Goal: Information Seeking & Learning: Check status

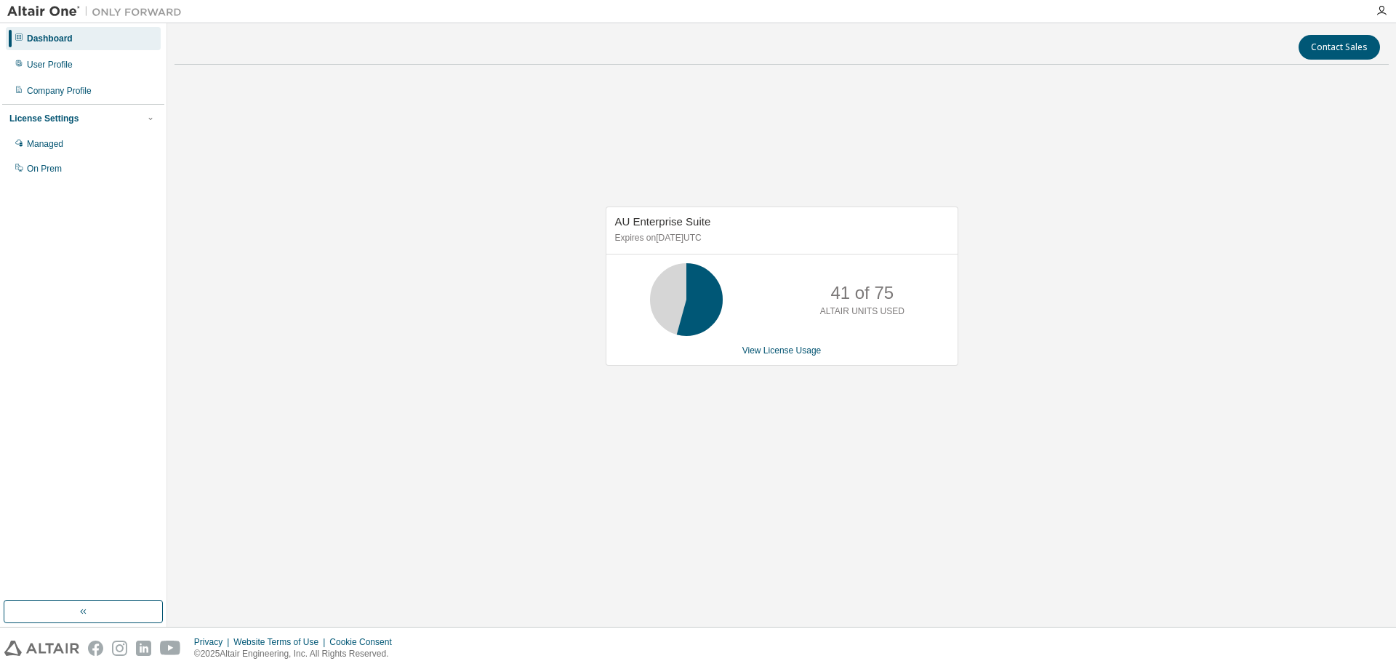
click at [353, 96] on div "AU Enterprise Suite Expires on [DATE] UTC 41 of 75 ALTAIR UNITS USED View Licen…" at bounding box center [782, 293] width 1214 height 435
click at [788, 351] on link "View License Usage" at bounding box center [782, 350] width 79 height 10
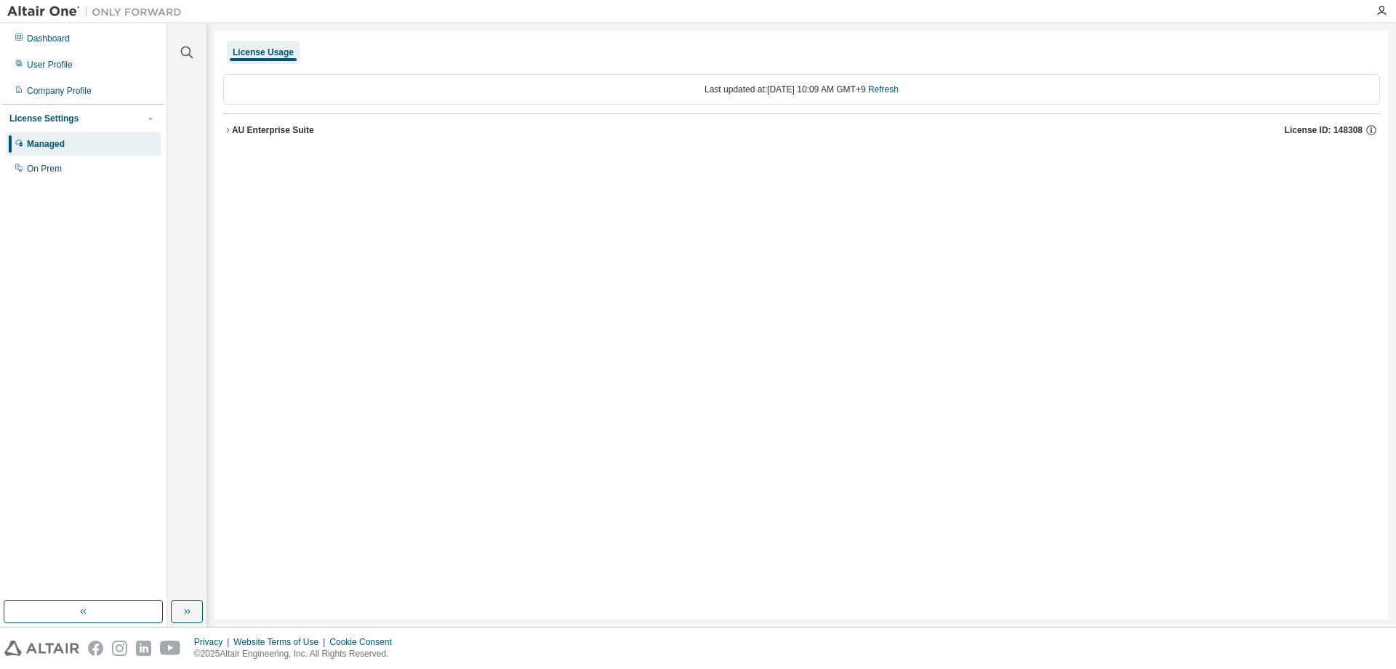
click at [228, 135] on button "AU Enterprise Suite License ID: 148308" at bounding box center [801, 130] width 1157 height 32
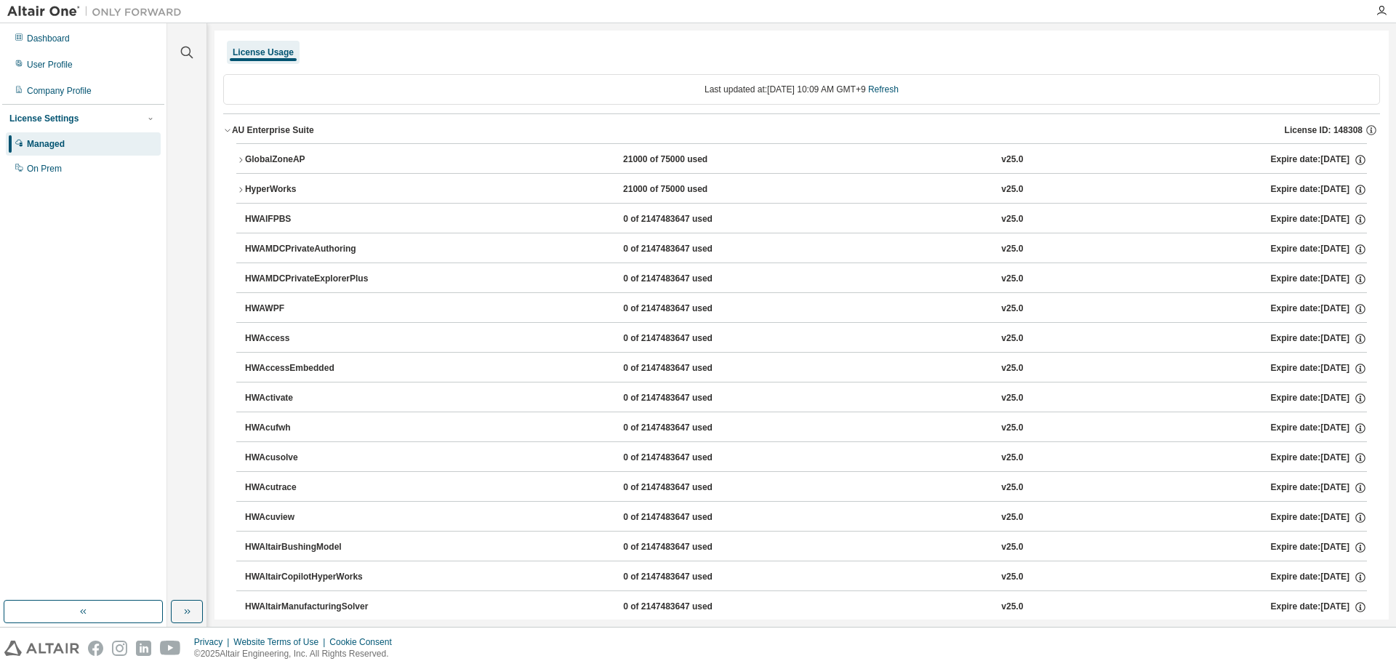
click at [242, 159] on icon "button" at bounding box center [240, 160] width 9 height 9
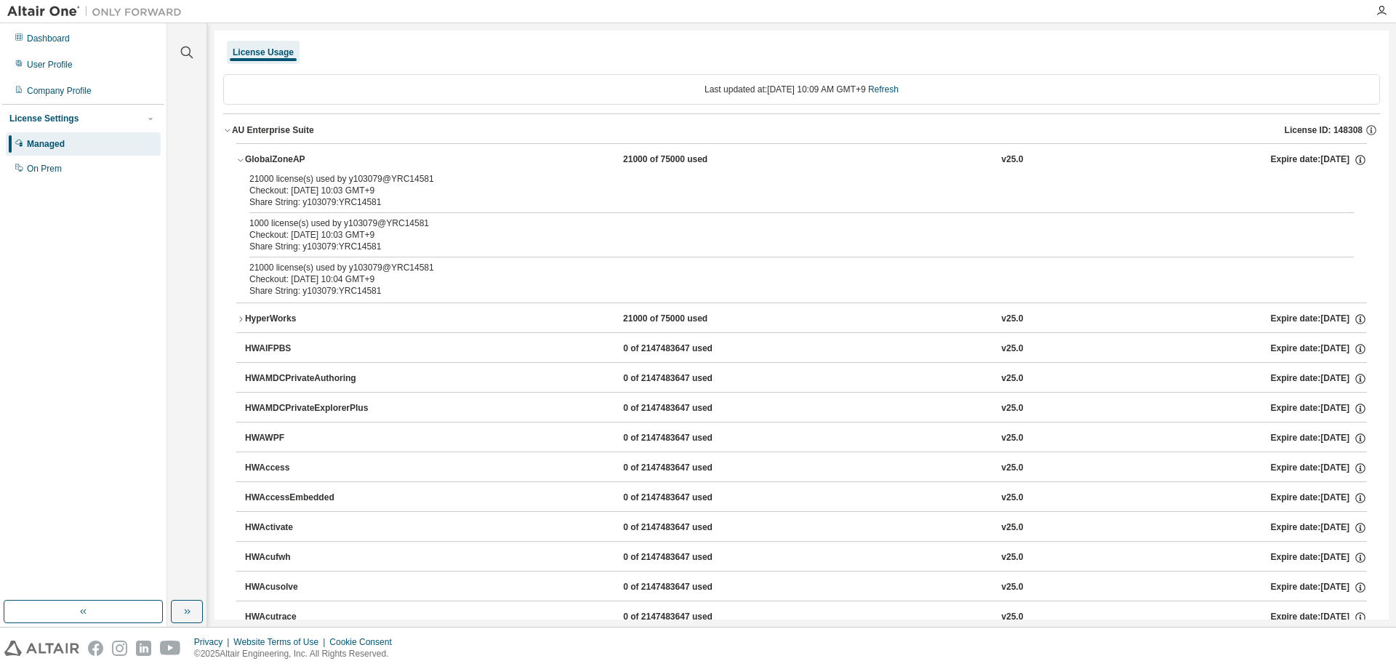
click at [245, 324] on div "HyperWorks" at bounding box center [310, 319] width 131 height 13
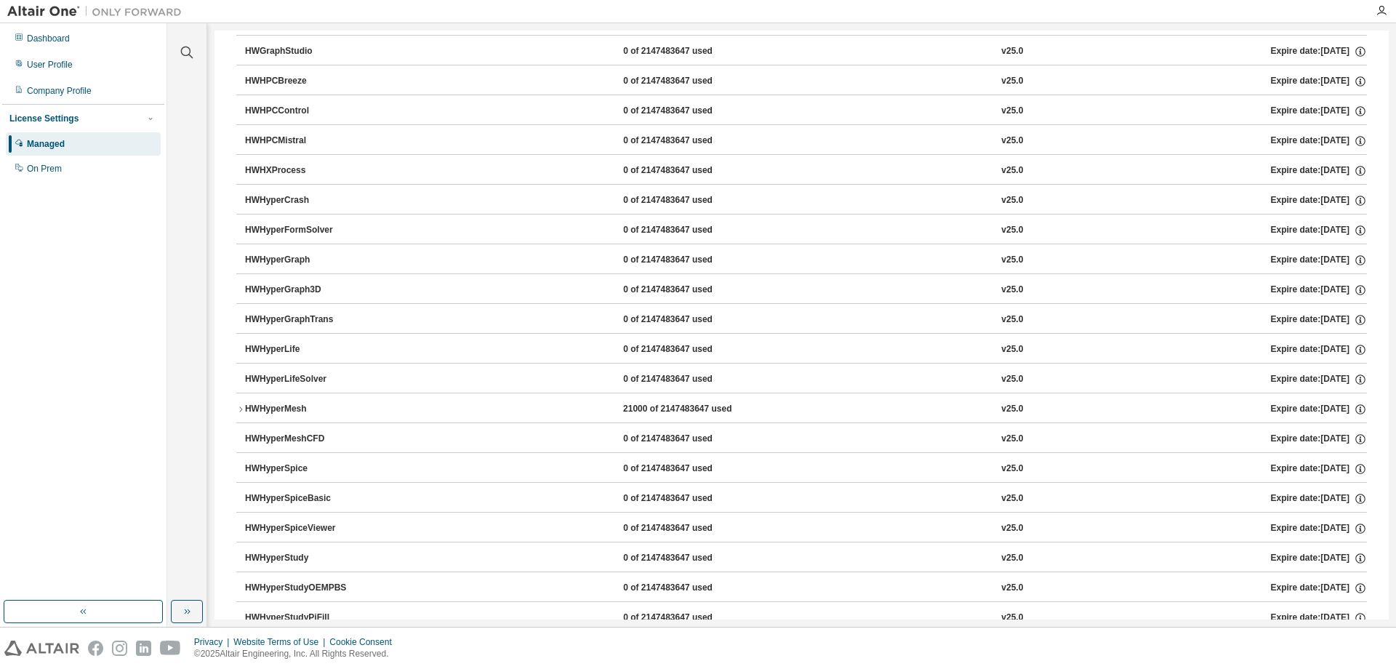
scroll to position [3636, 0]
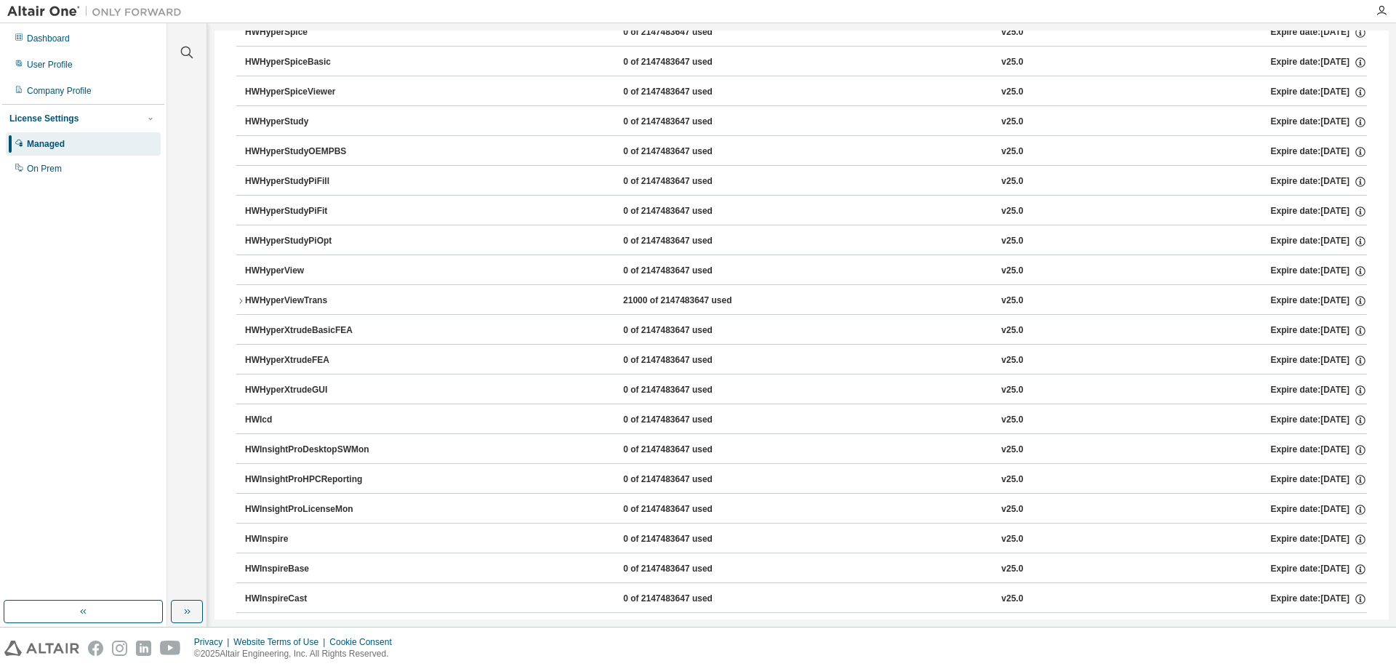
click at [240, 300] on icon "button" at bounding box center [240, 301] width 9 height 9
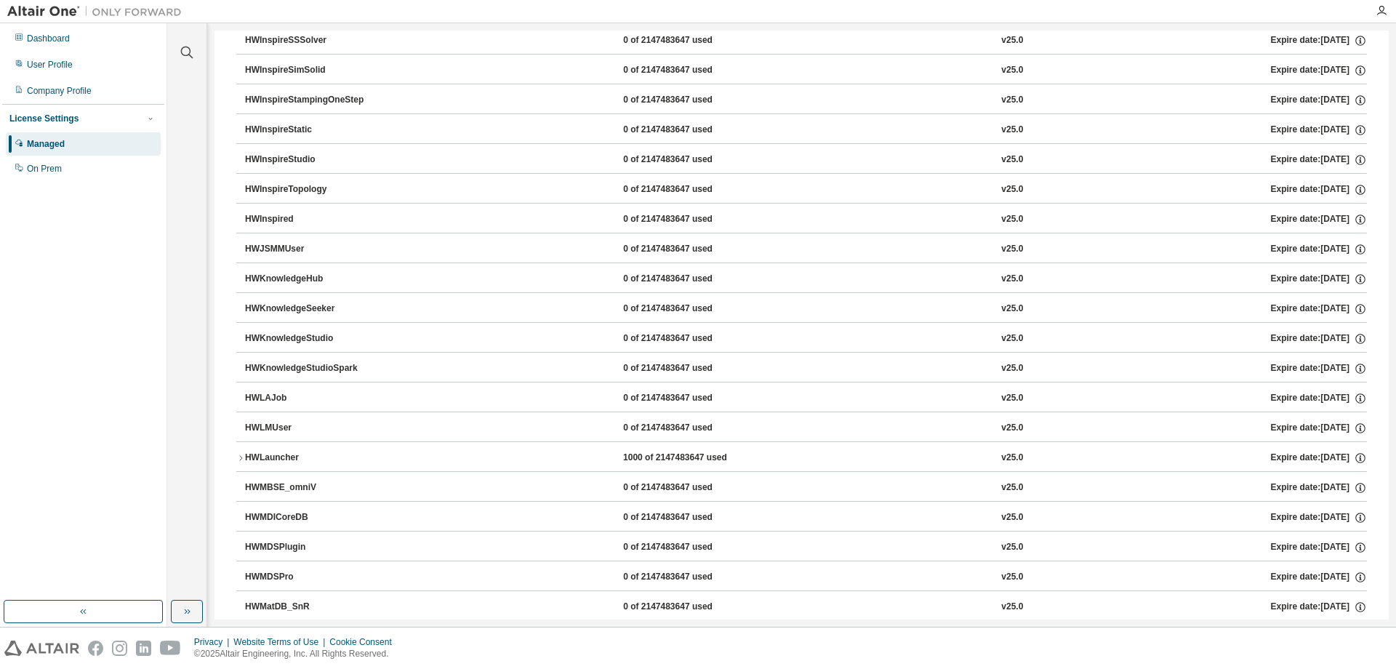
scroll to position [5672, 0]
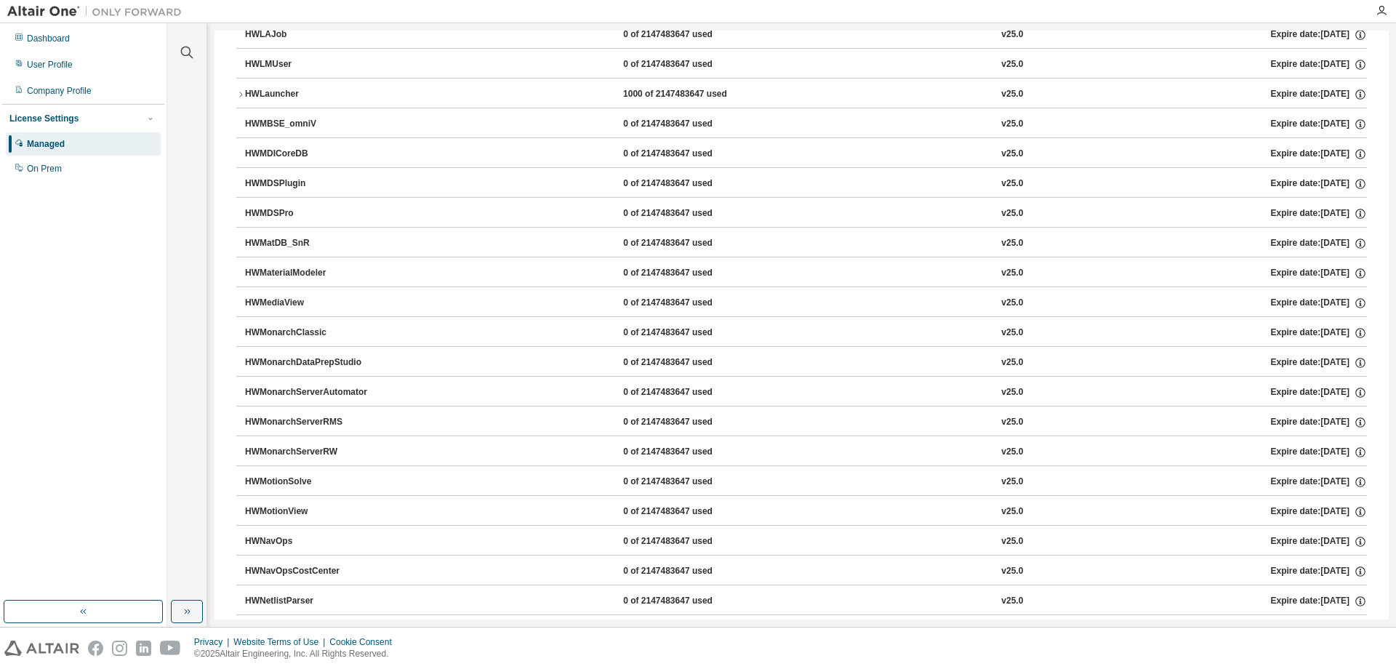
click at [240, 95] on icon "button" at bounding box center [240, 94] width 9 height 9
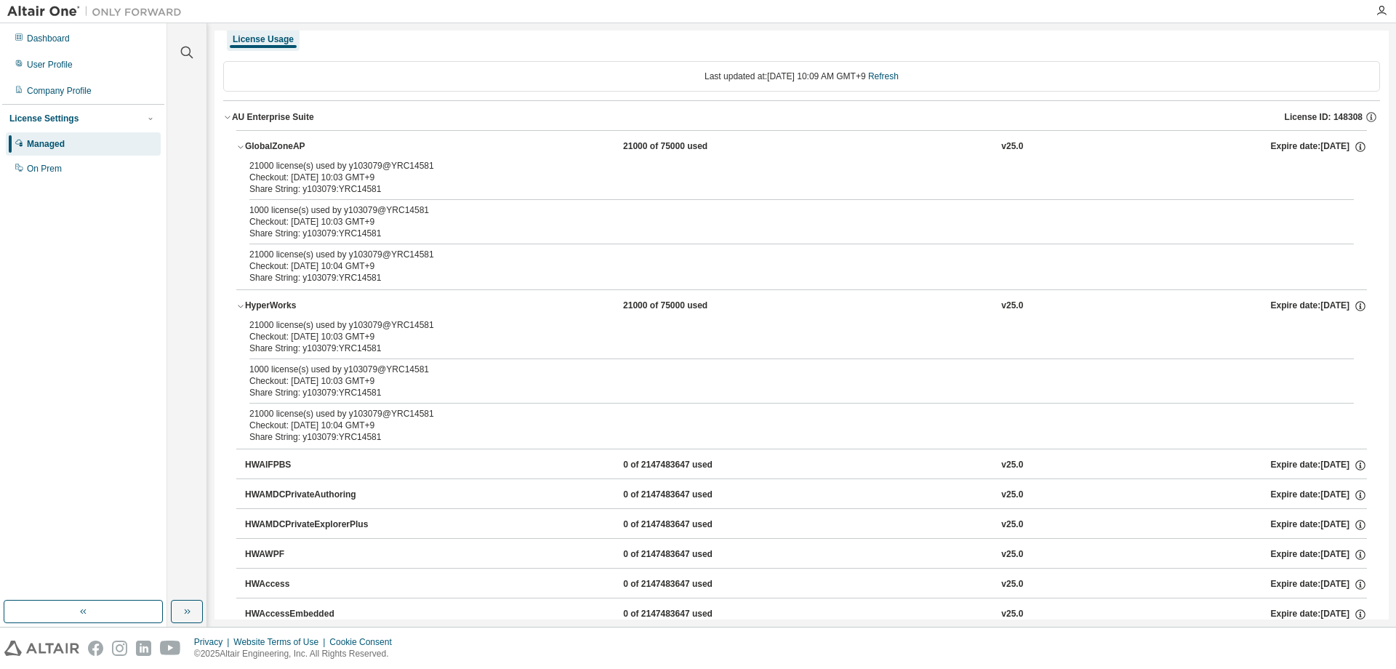
scroll to position [0, 0]
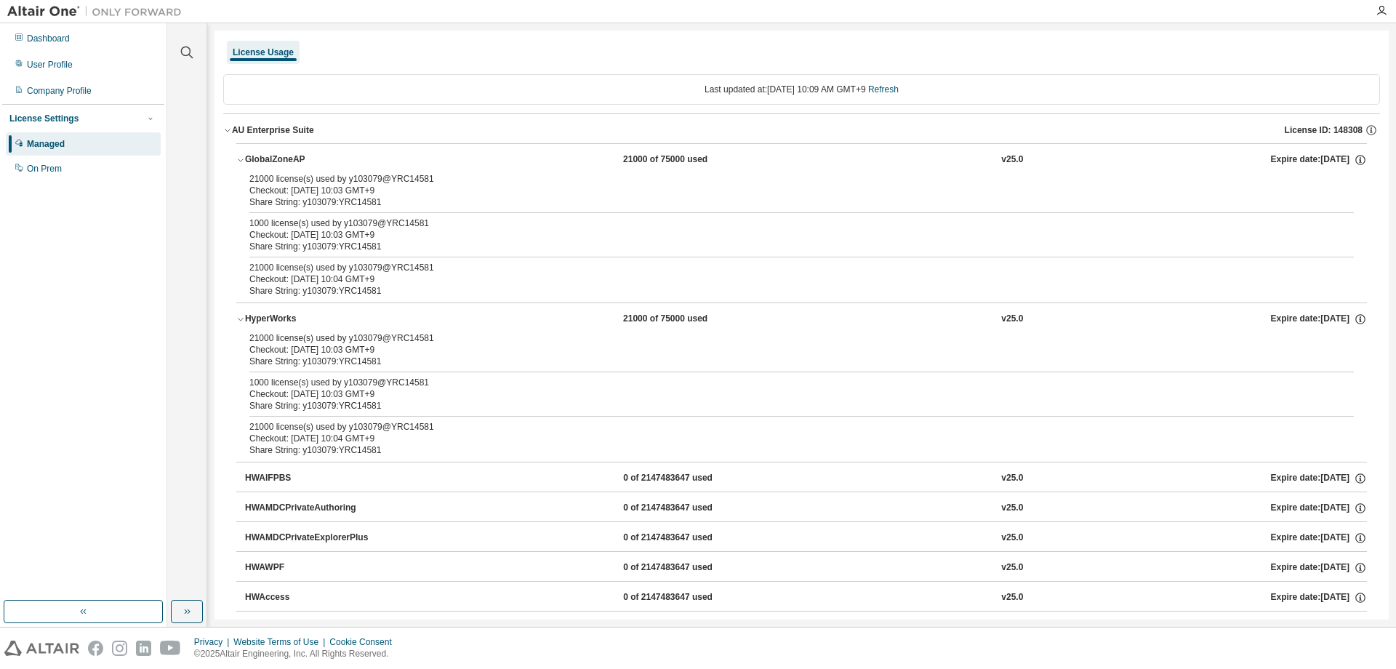
click at [239, 161] on icon "button" at bounding box center [240, 160] width 9 height 9
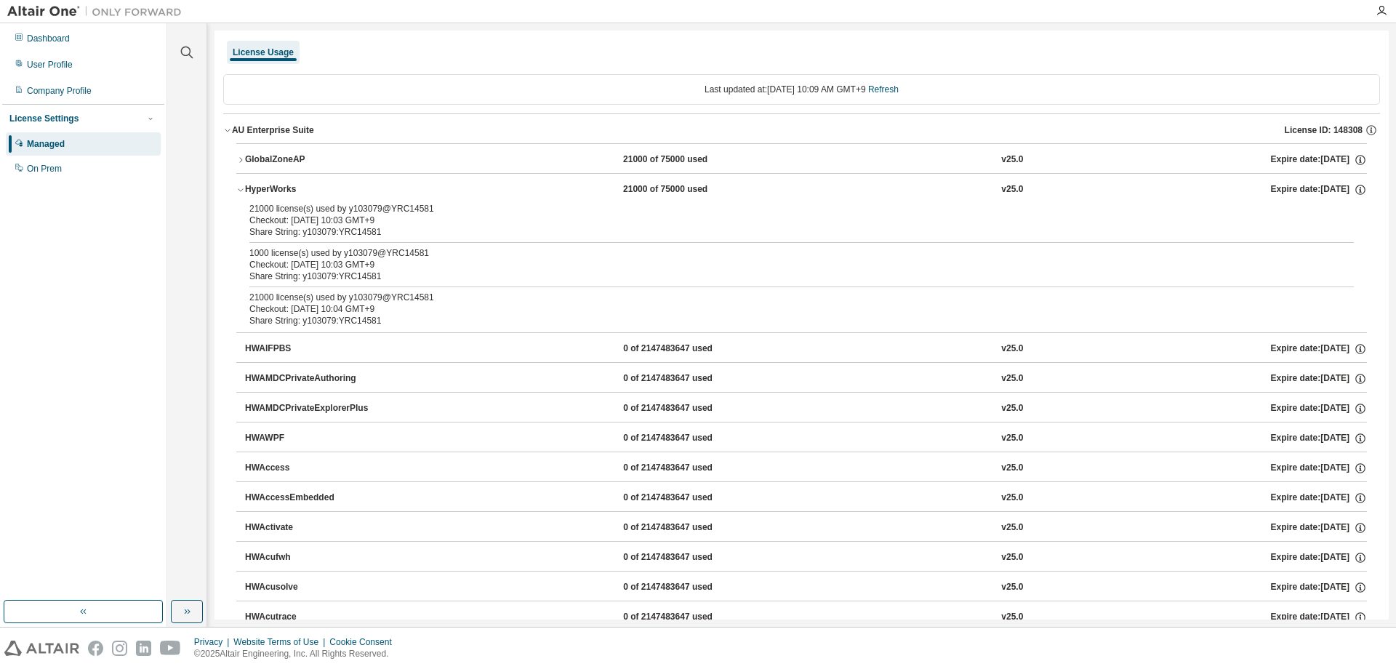
click at [241, 186] on icon "button" at bounding box center [240, 189] width 9 height 9
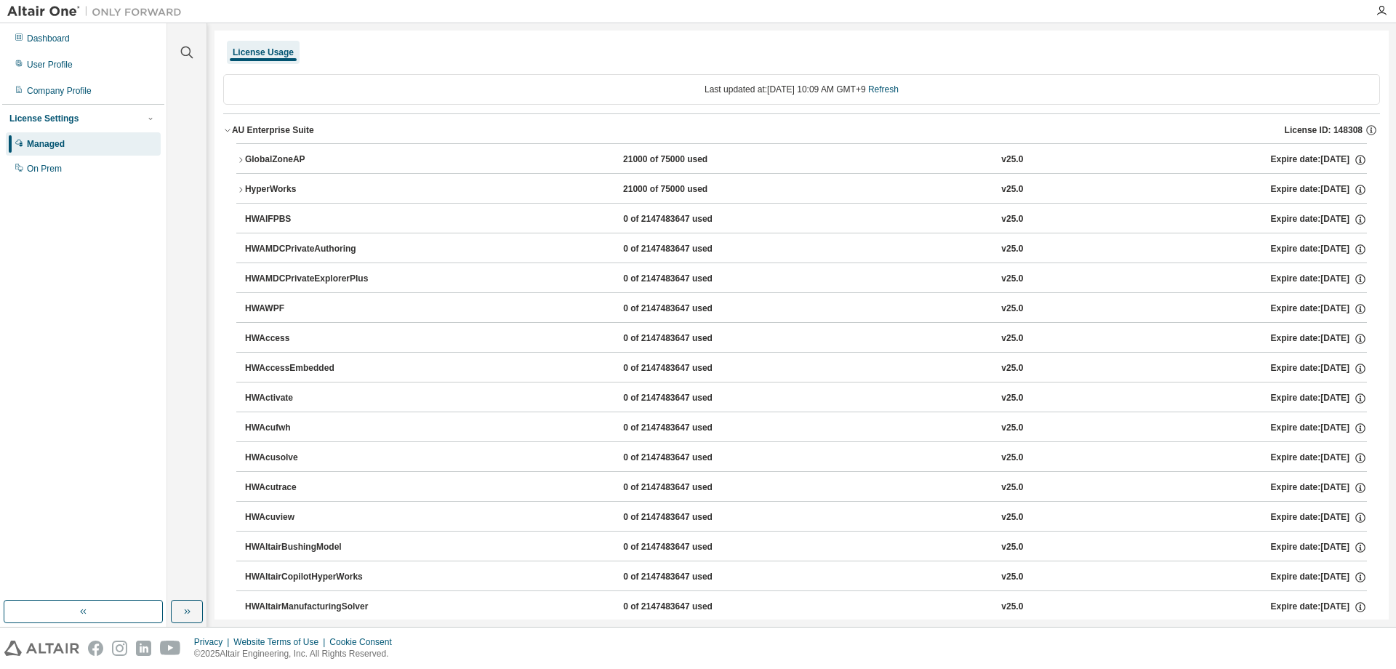
click at [57, 139] on div "Managed" at bounding box center [46, 144] width 38 height 12
click at [278, 54] on div "License Usage" at bounding box center [263, 53] width 61 height 12
click at [60, 143] on div "Managed" at bounding box center [46, 144] width 38 height 12
click at [47, 120] on div "License Settings" at bounding box center [43, 119] width 69 height 12
click at [84, 45] on div "Dashboard" at bounding box center [83, 38] width 155 height 23
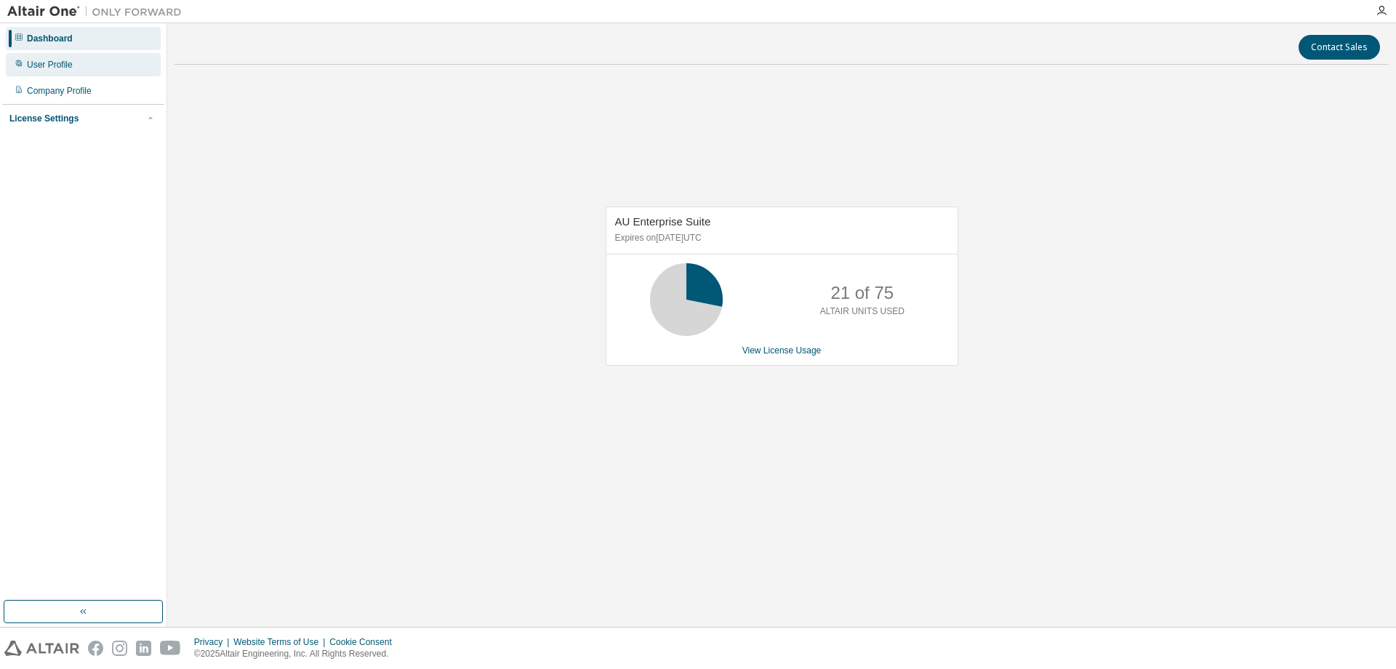
click at [66, 69] on div "User Profile" at bounding box center [50, 65] width 46 height 12
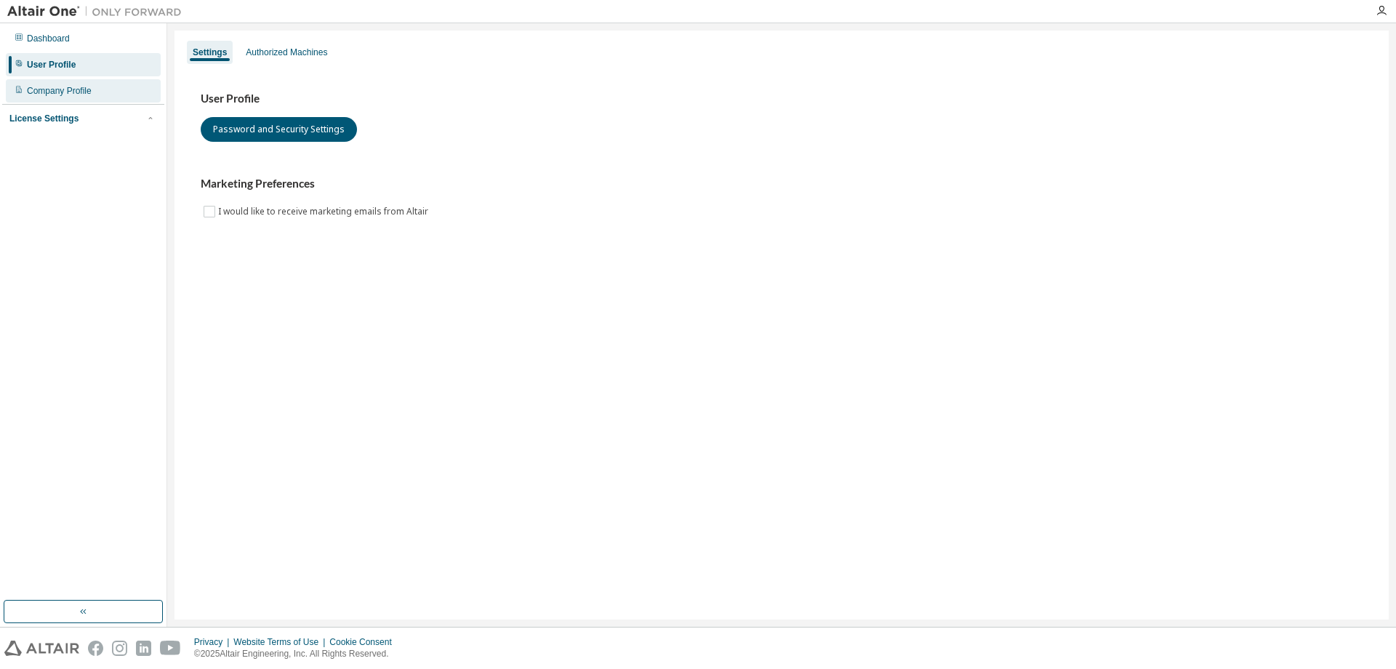
click at [74, 97] on div "Company Profile" at bounding box center [83, 90] width 155 height 23
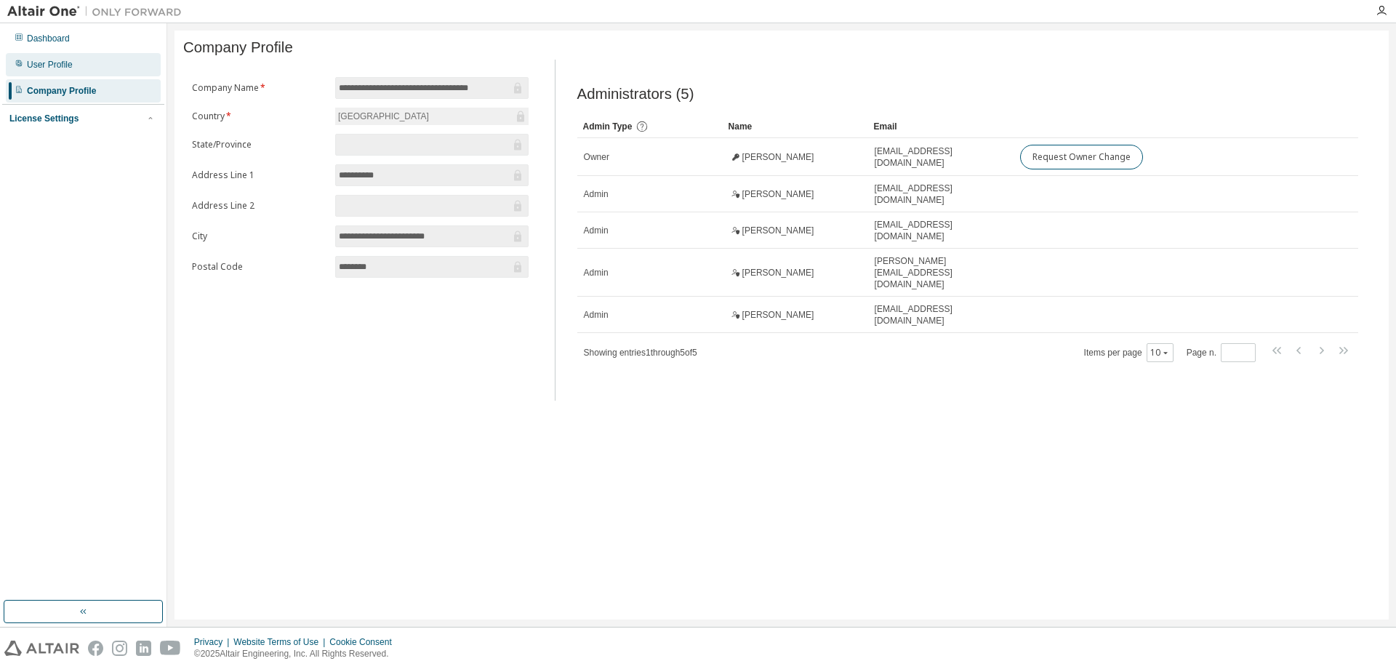
click at [79, 67] on div "User Profile" at bounding box center [83, 64] width 155 height 23
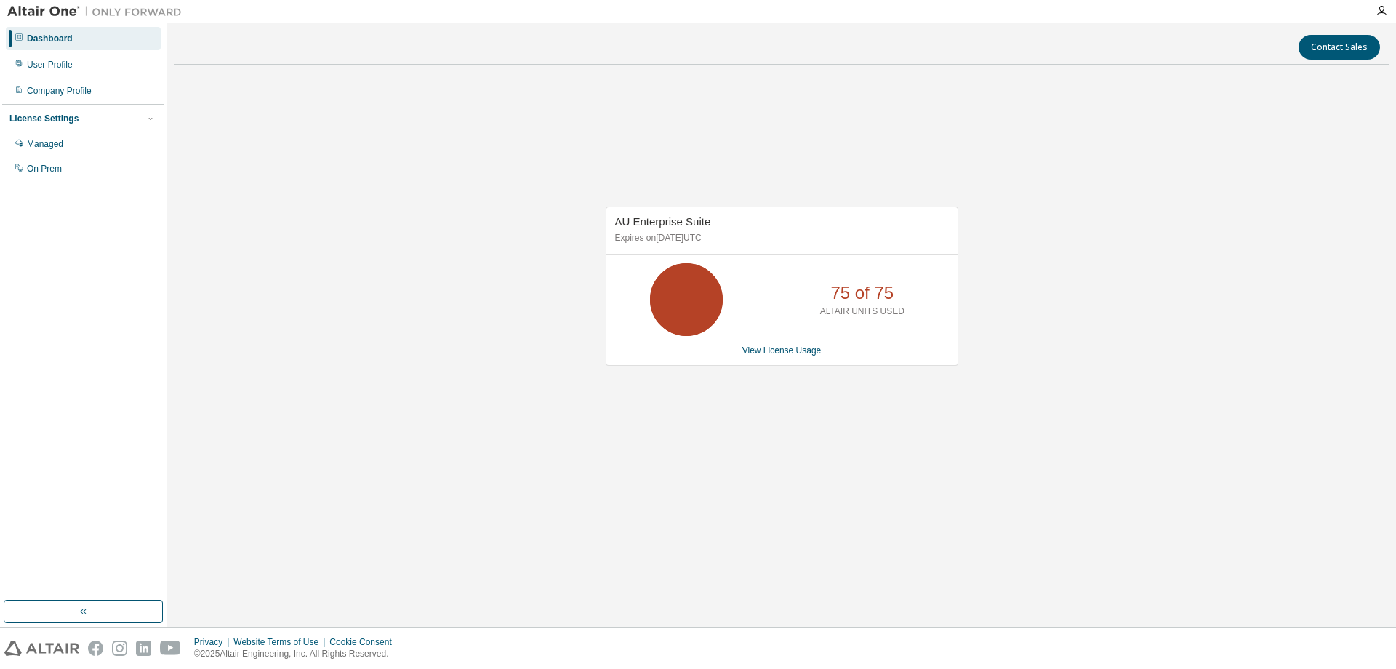
click at [760, 358] on div "AU Enterprise Suite Expires on September 21, 2025 UTC 75 of 75 ALTAIR UNITS USE…" at bounding box center [782, 286] width 353 height 159
click at [765, 355] on link "View License Usage" at bounding box center [782, 350] width 79 height 10
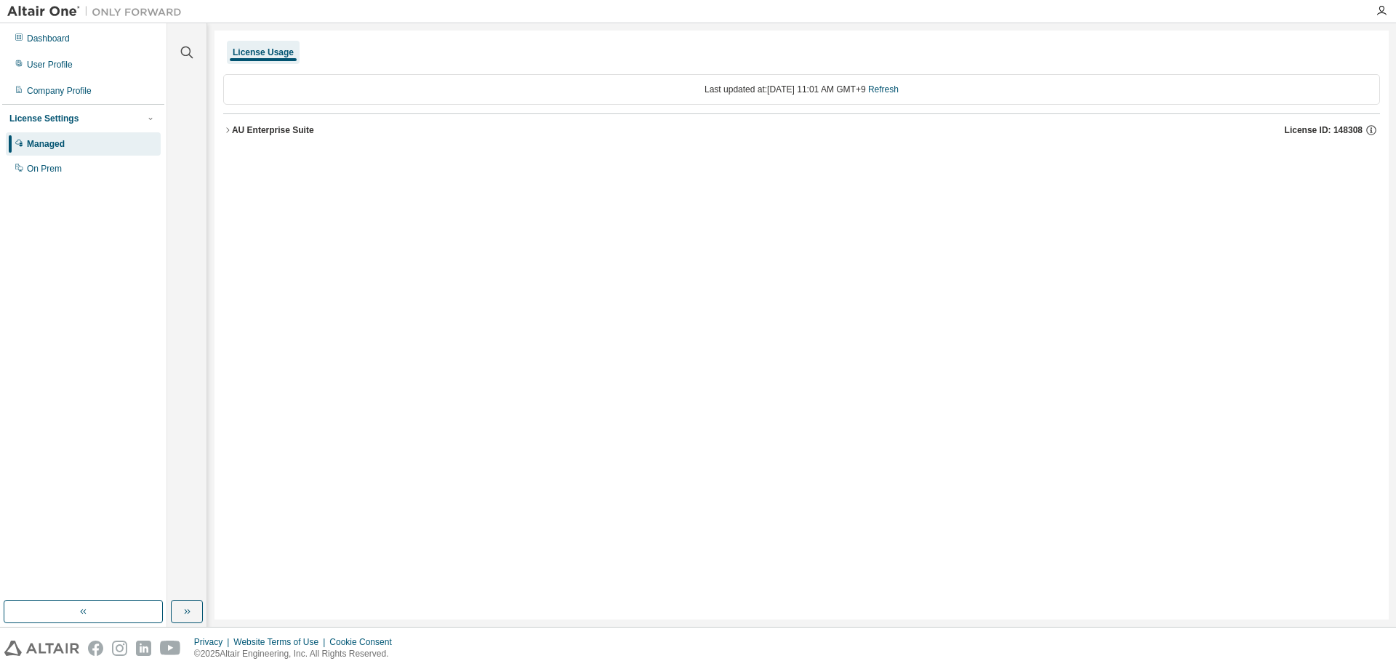
click at [229, 130] on icon "button" at bounding box center [227, 129] width 3 height 5
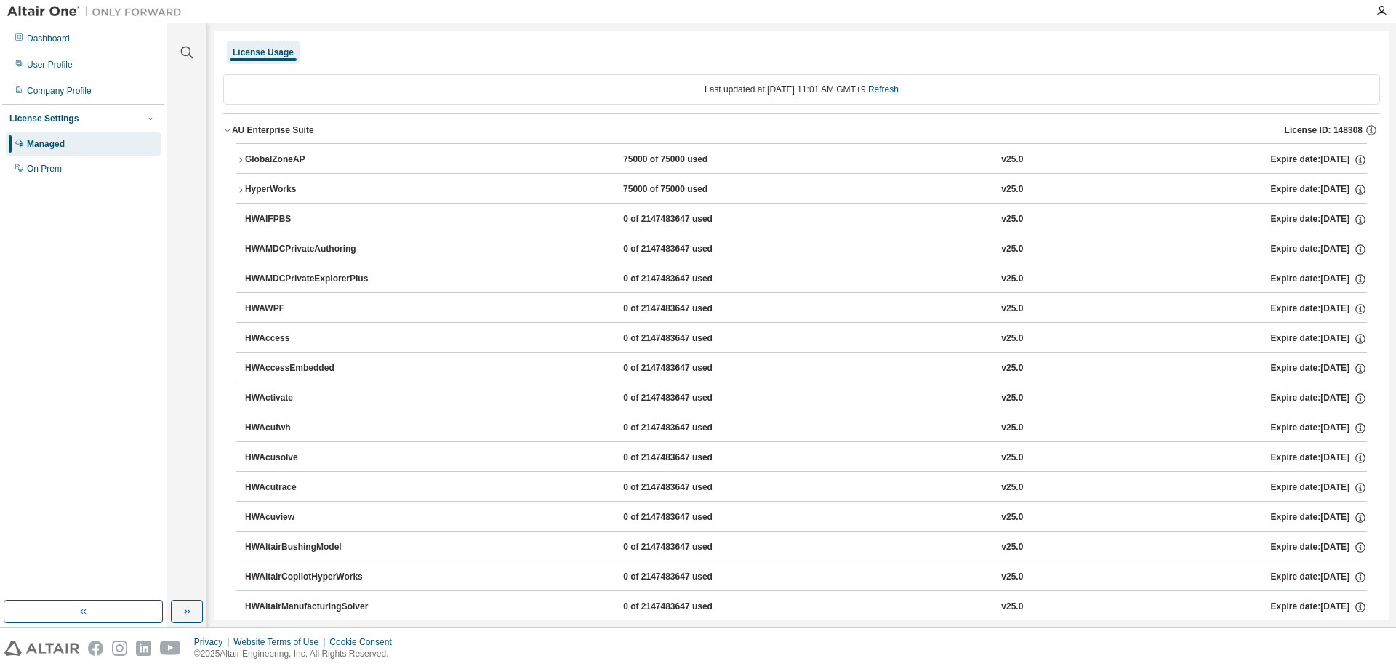
click at [239, 167] on button "GlobalZoneAP 75000 of 75000 used v25.0 Expire date: 2025-09-21" at bounding box center [801, 160] width 1131 height 32
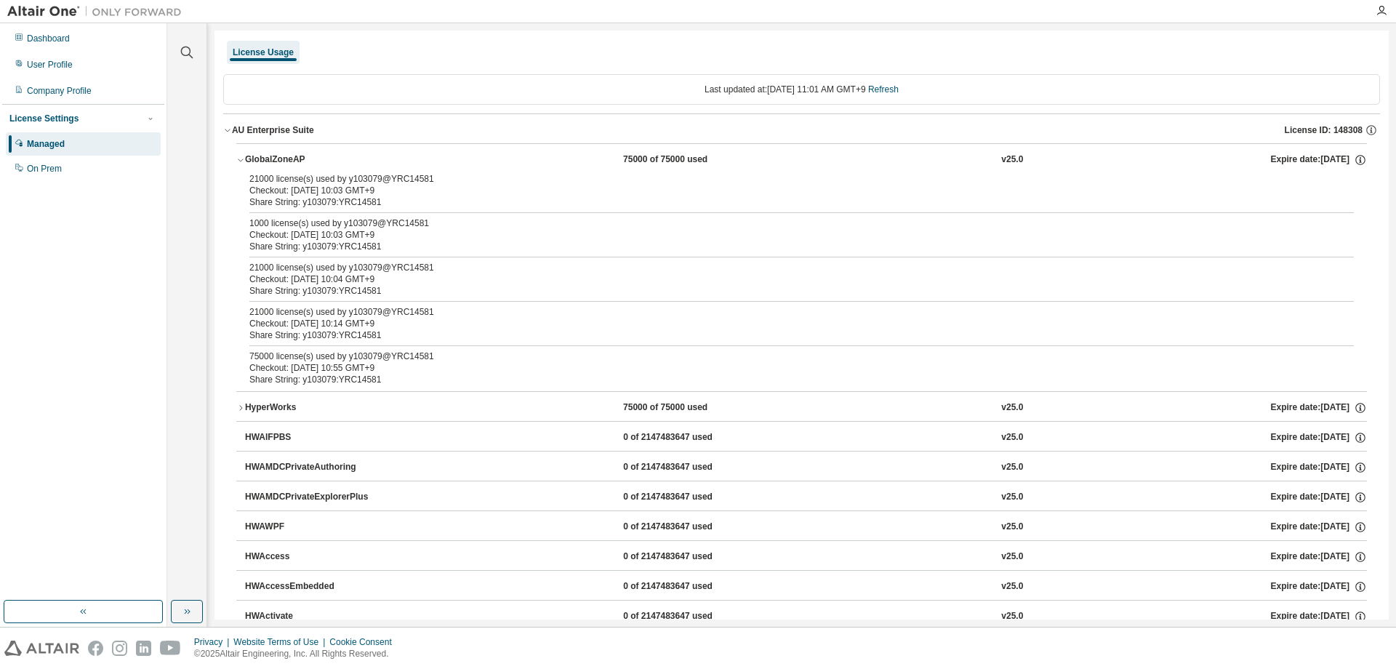
click at [243, 411] on icon "button" at bounding box center [240, 408] width 9 height 9
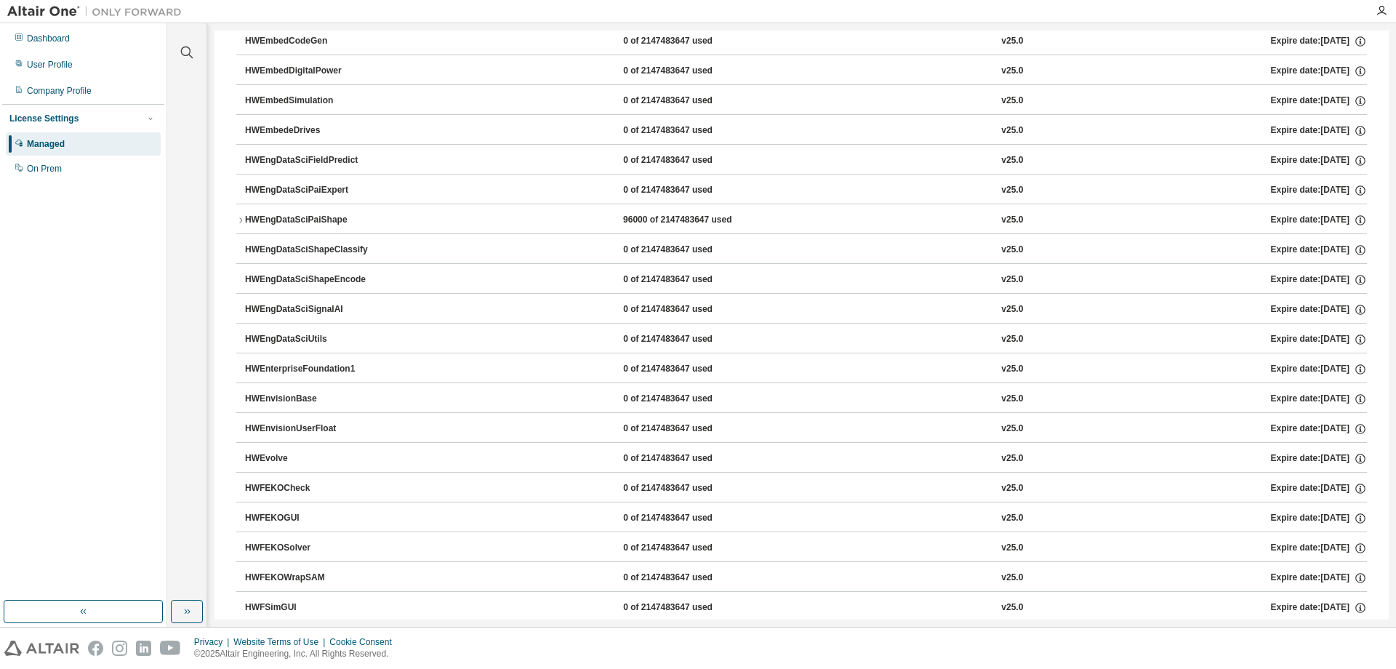
scroll to position [2400, 0]
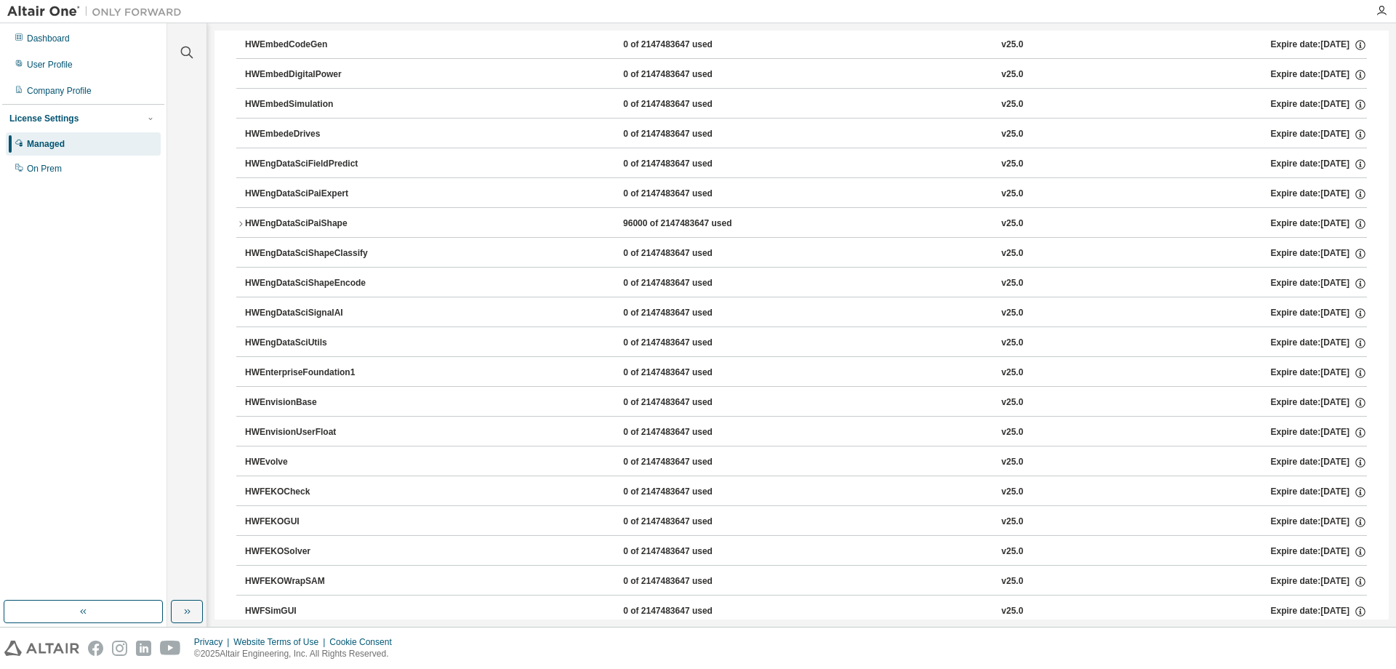
click at [239, 223] on icon "button" at bounding box center [240, 224] width 9 height 9
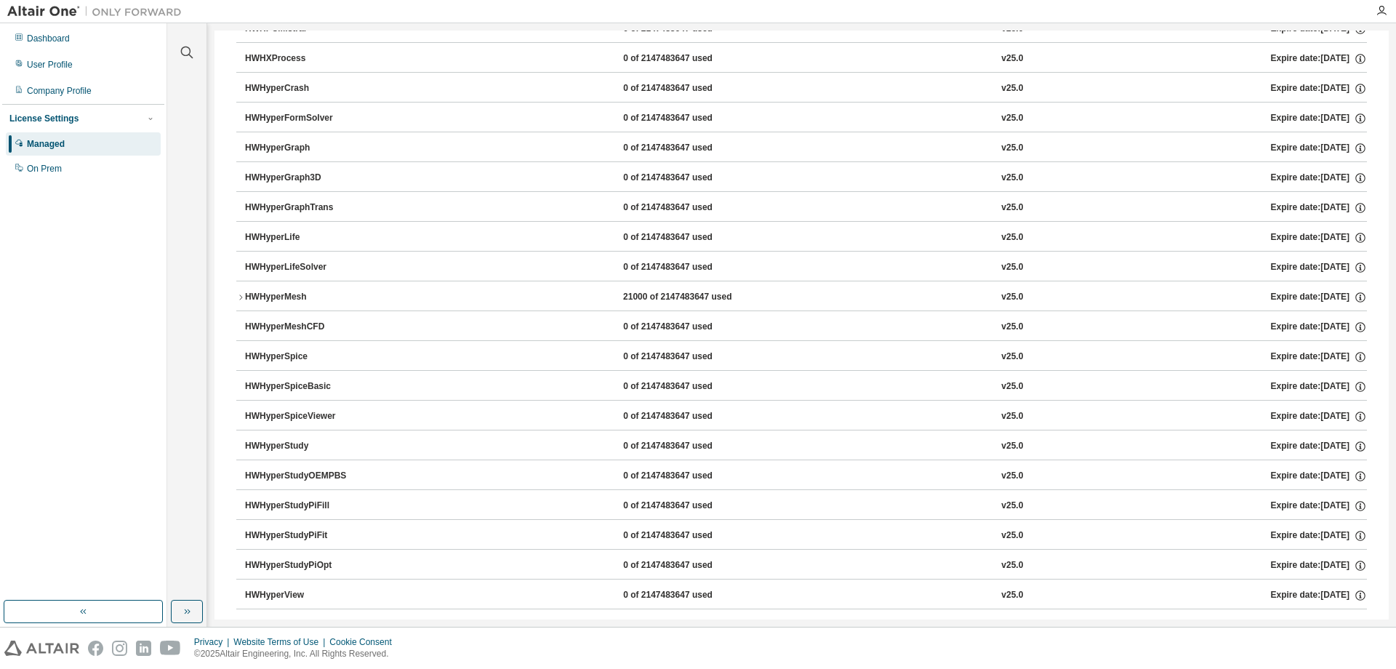
scroll to position [3563, 0]
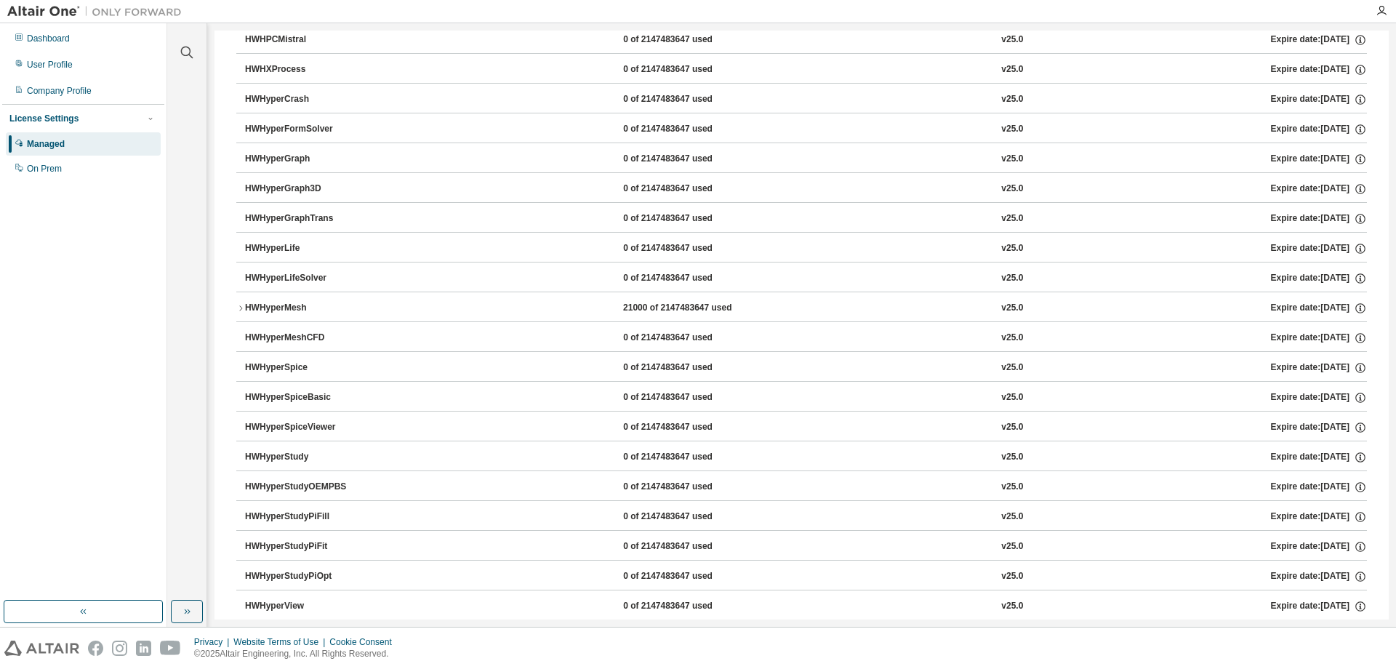
click at [239, 311] on icon "button" at bounding box center [240, 308] width 9 height 9
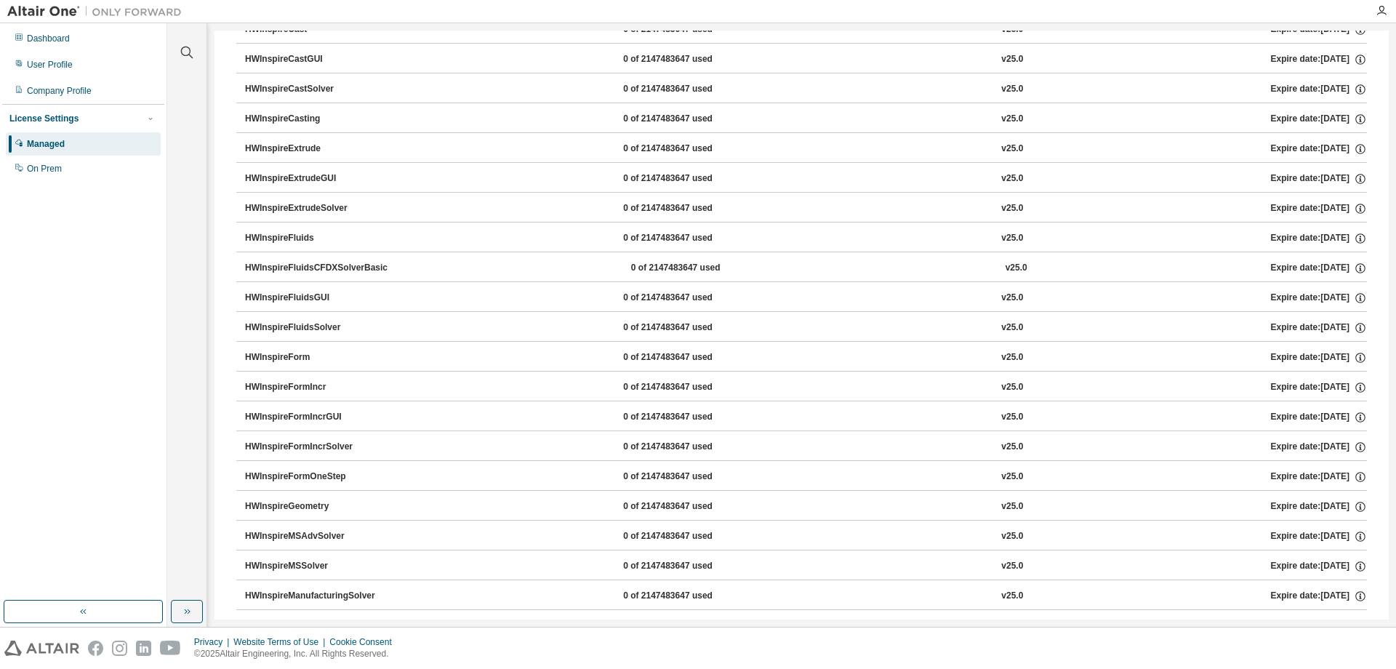
scroll to position [4145, 0]
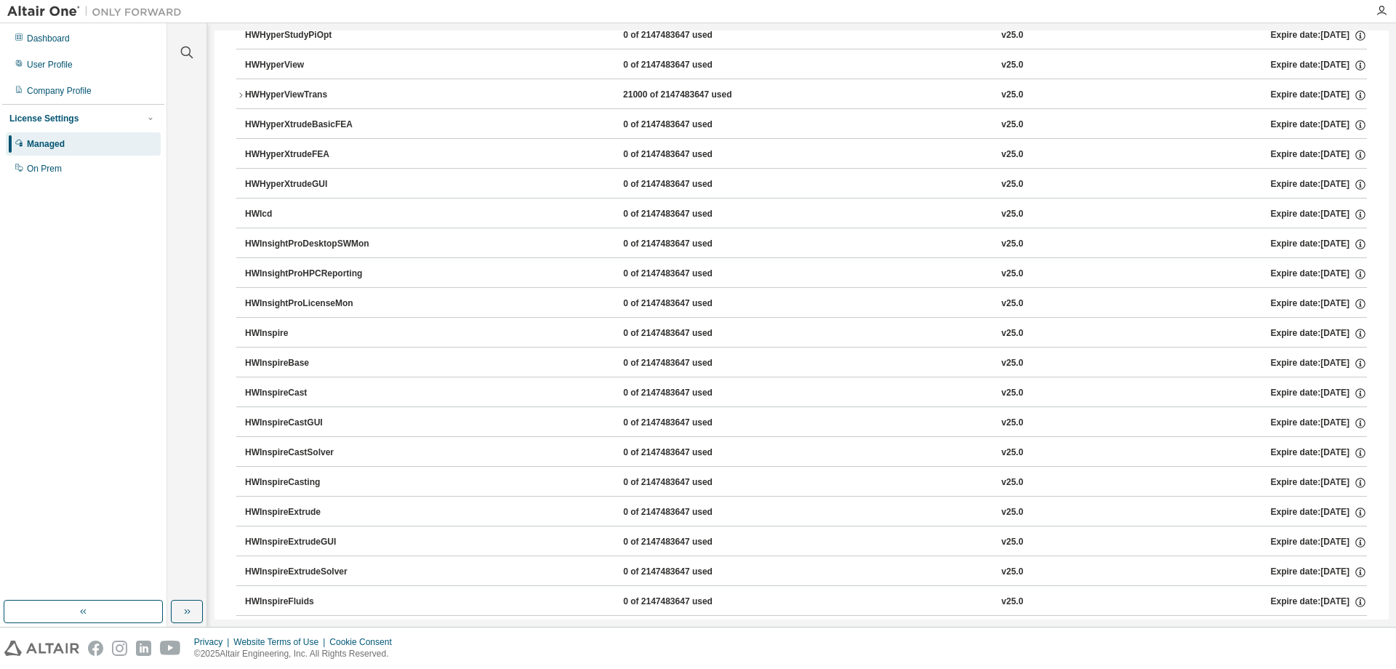
click at [237, 95] on icon "button" at bounding box center [240, 95] width 9 height 9
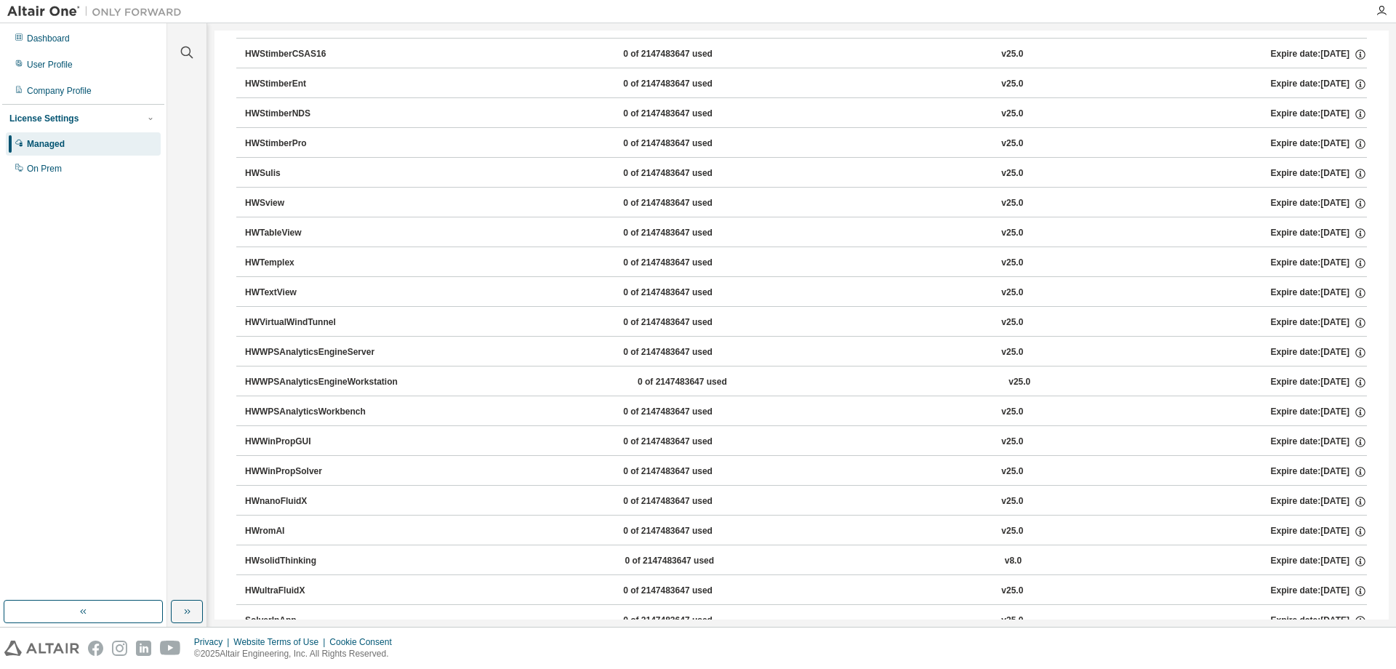
scroll to position [9903, 0]
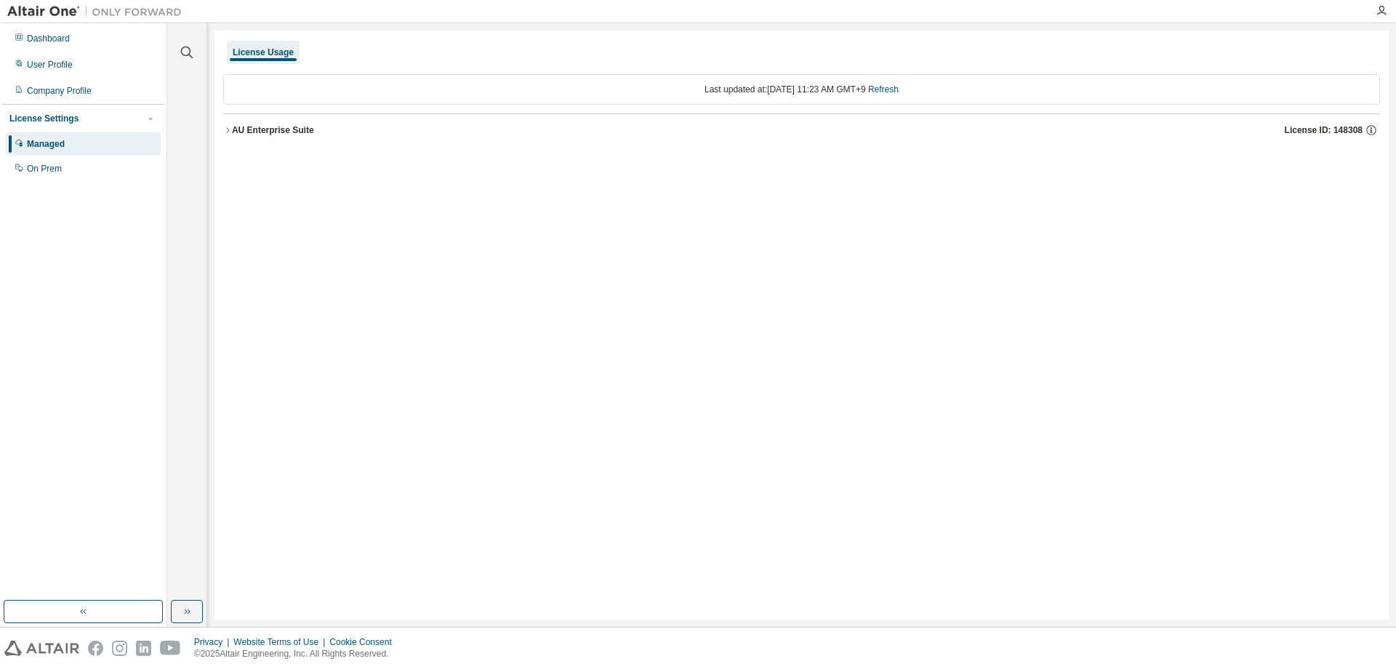
click at [230, 124] on button "AU Enterprise Suite License ID: 148308" at bounding box center [801, 130] width 1157 height 32
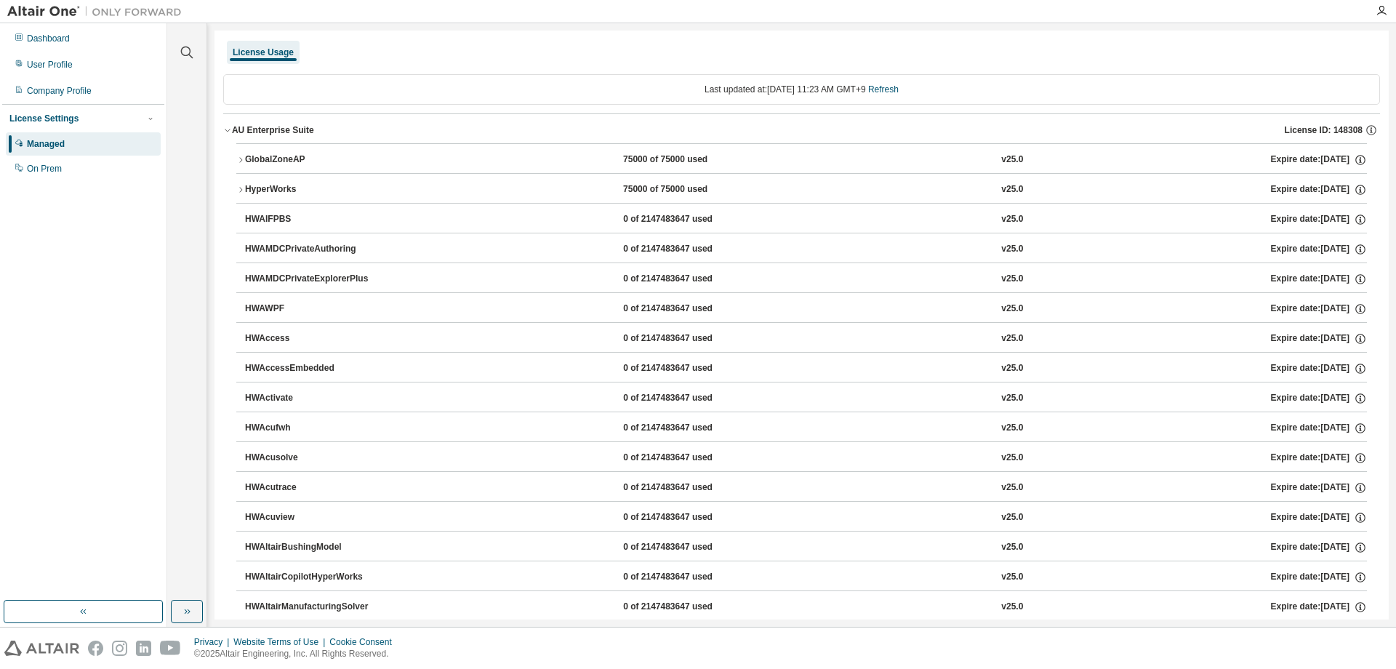
click at [238, 129] on div "AU Enterprise Suite" at bounding box center [273, 130] width 82 height 12
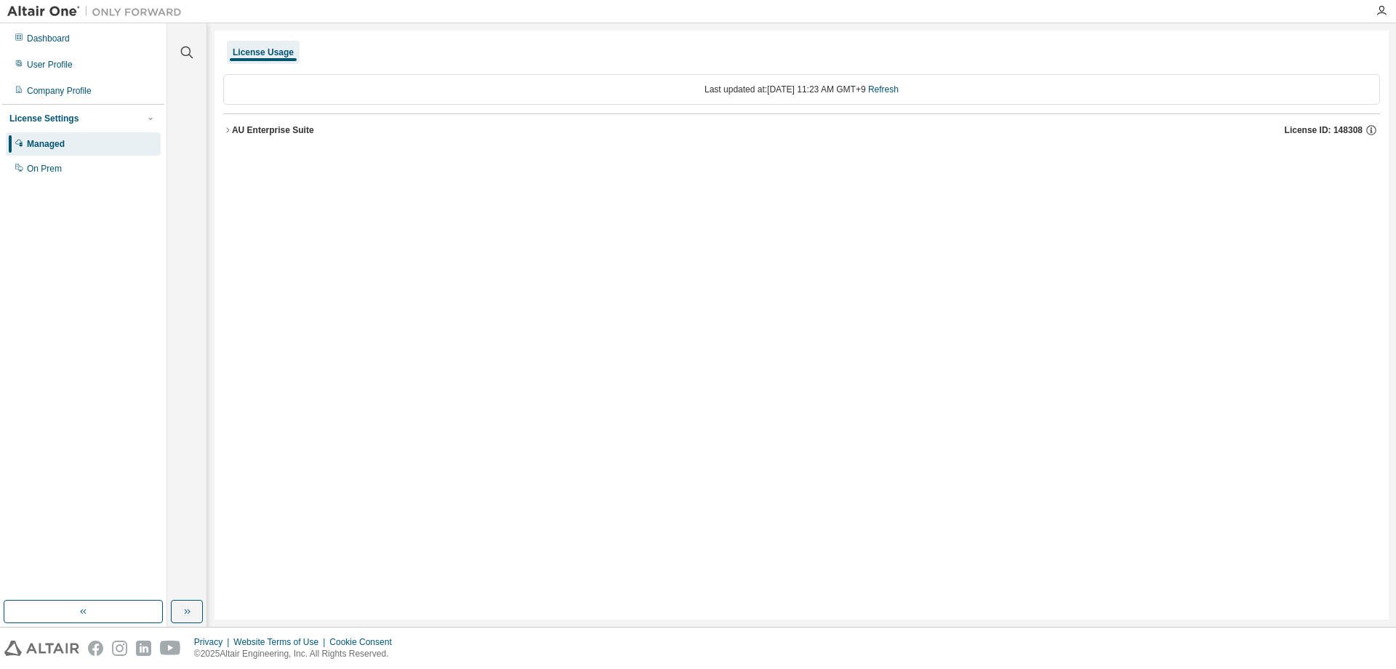
click at [228, 133] on icon "button" at bounding box center [227, 130] width 9 height 9
